Goal: Find specific page/section: Find specific page/section

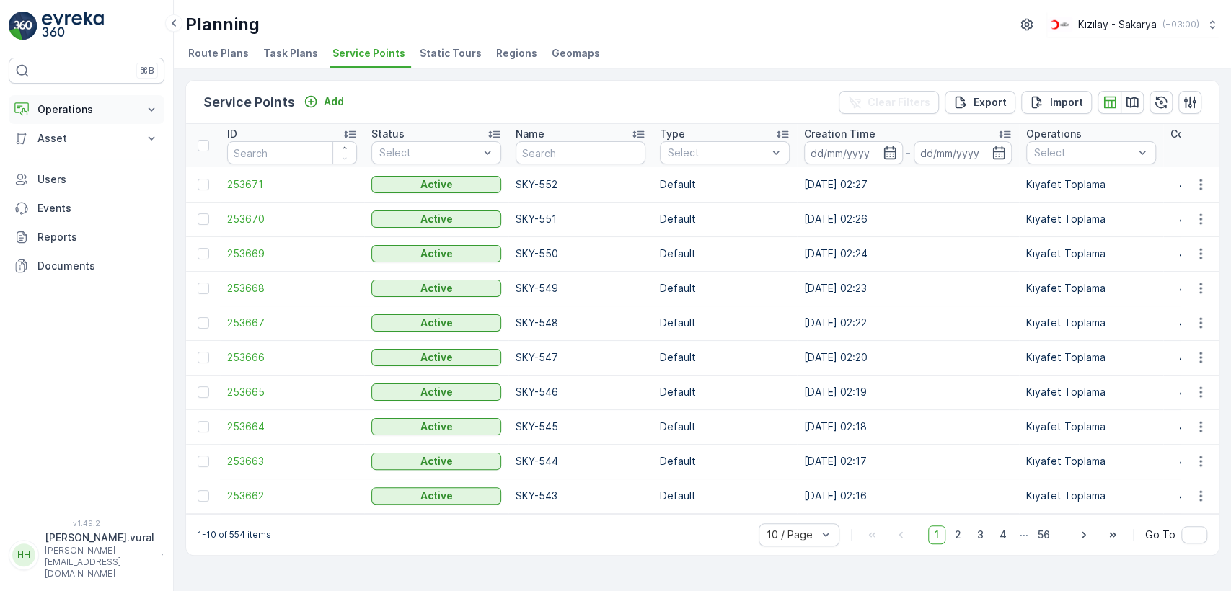
drag, startPoint x: 79, startPoint y: 123, endPoint x: 81, endPoint y: 111, distance: 11.7
click at [79, 123] on div "Operations Rapor - Kızılay Planning Routes & Tasks Cockpit Settings Asset Asset…" at bounding box center [87, 187] width 156 height 185
click at [81, 111] on p "Operations" at bounding box center [87, 109] width 98 height 14
click at [82, 164] on link "Routes & Tasks" at bounding box center [97, 174] width 133 height 20
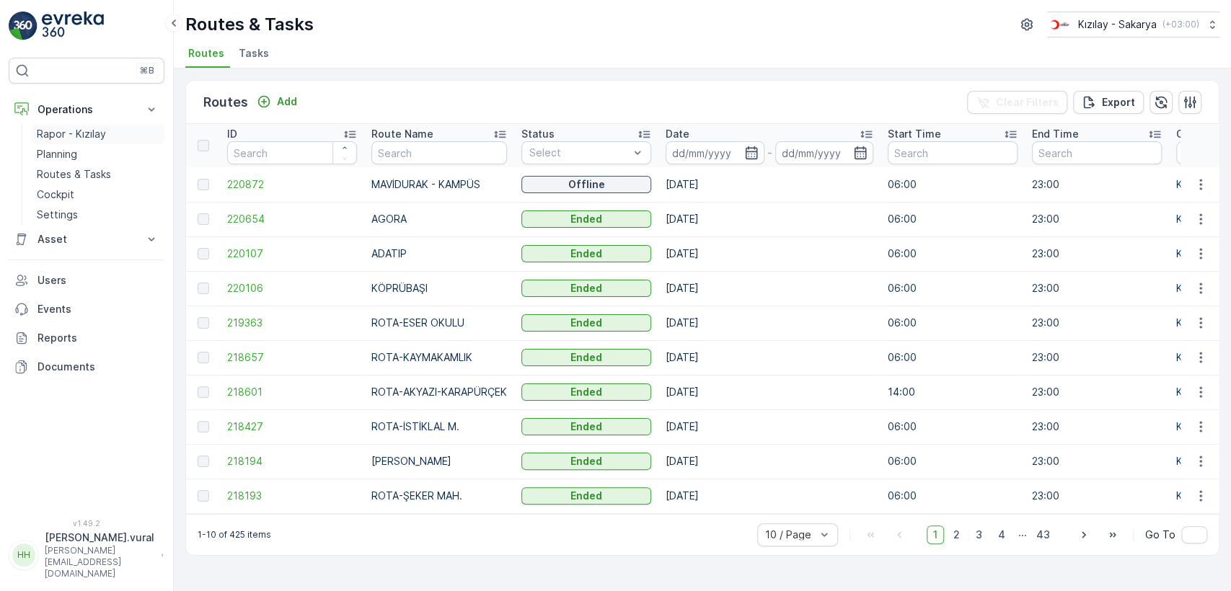
click at [84, 125] on link "Rapor - Kızılay" at bounding box center [97, 134] width 133 height 20
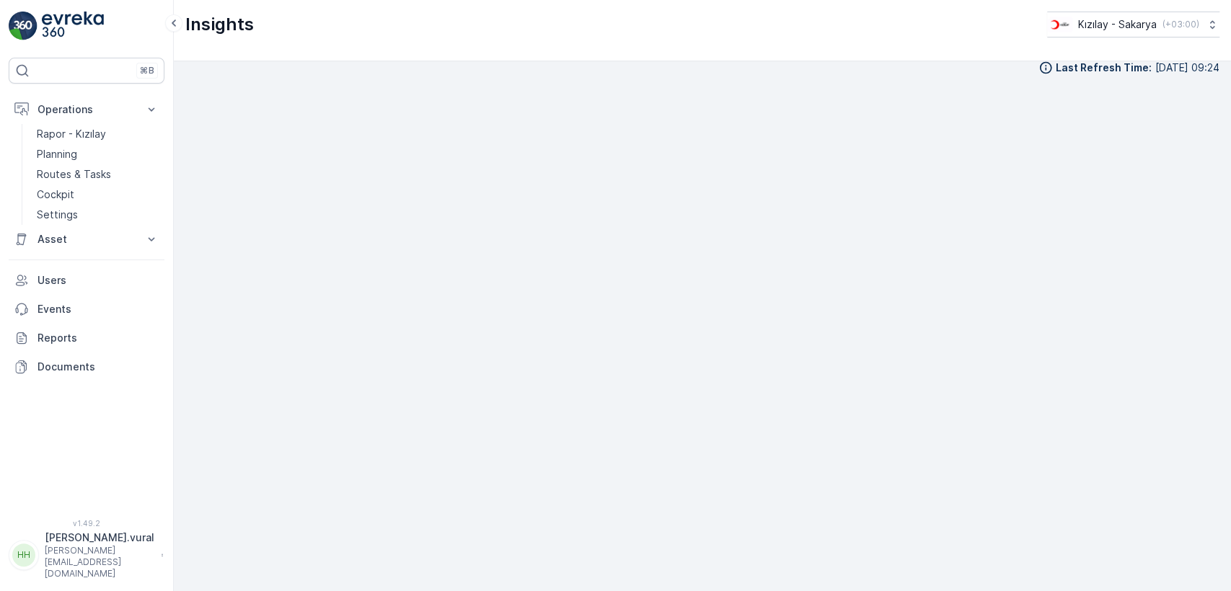
scroll to position [16, 0]
